Goal: Transaction & Acquisition: Purchase product/service

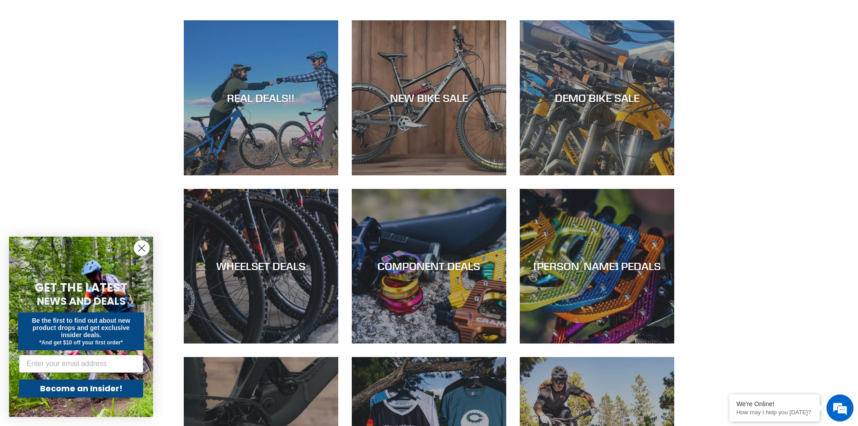
scroll to position [466, 0]
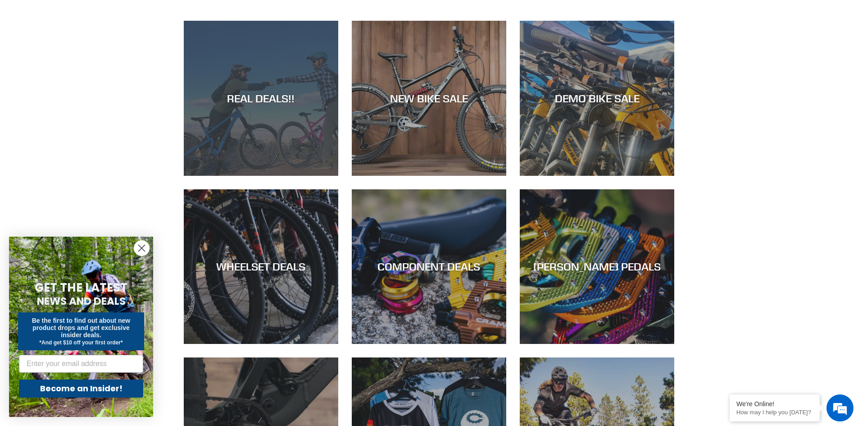
click at [255, 176] on div "REAL DEALS!!" at bounding box center [261, 176] width 155 height 0
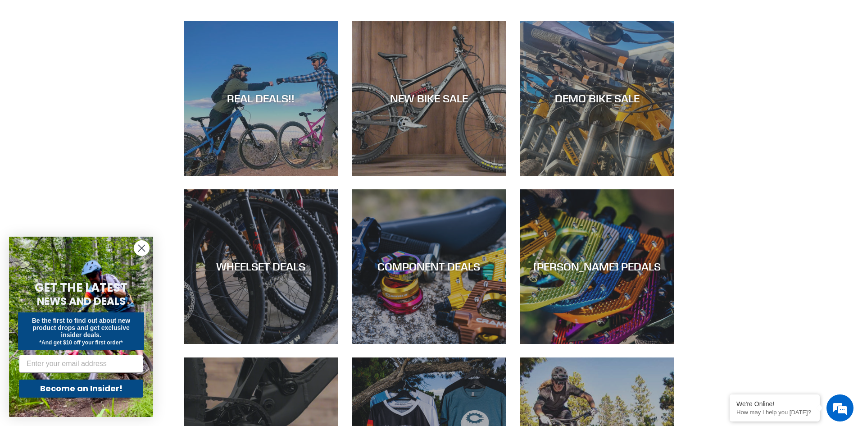
click at [147, 250] on circle "Close dialog" at bounding box center [141, 248] width 15 height 15
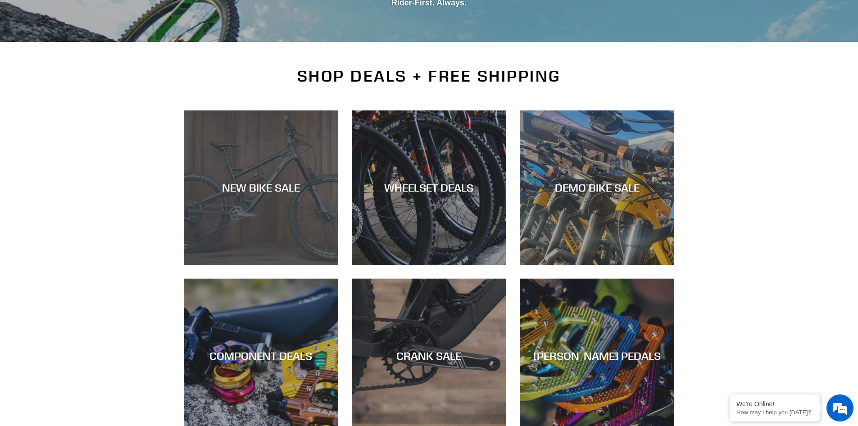
click at [307, 265] on div "NEW BIKE SALE" at bounding box center [261, 265] width 155 height 0
